Goal: Navigation & Orientation: Find specific page/section

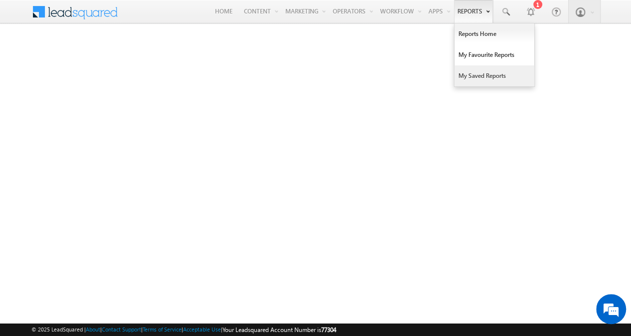
click at [463, 14] on link "Reports" at bounding box center [473, 11] width 39 height 23
click at [475, 72] on link "My Saved Reports" at bounding box center [494, 75] width 80 height 21
click at [474, 73] on link "My Saved Reports" at bounding box center [494, 75] width 80 height 21
click at [466, 10] on link "Reports" at bounding box center [473, 11] width 39 height 23
click at [472, 72] on link "My Saved Reports" at bounding box center [494, 75] width 80 height 21
